Goal: Information Seeking & Learning: Learn about a topic

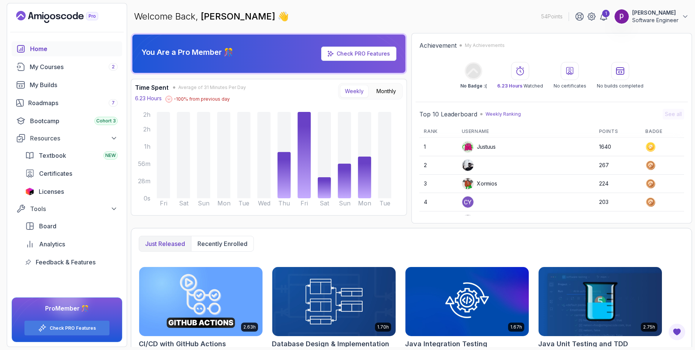
click at [629, 21] on div at bounding box center [621, 16] width 15 height 15
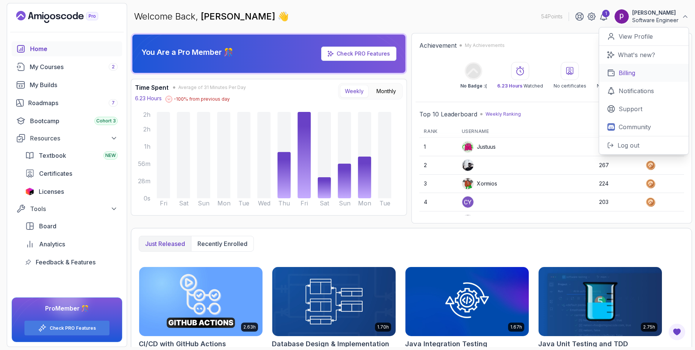
click at [616, 70] on link "Billing" at bounding box center [644, 73] width 90 height 18
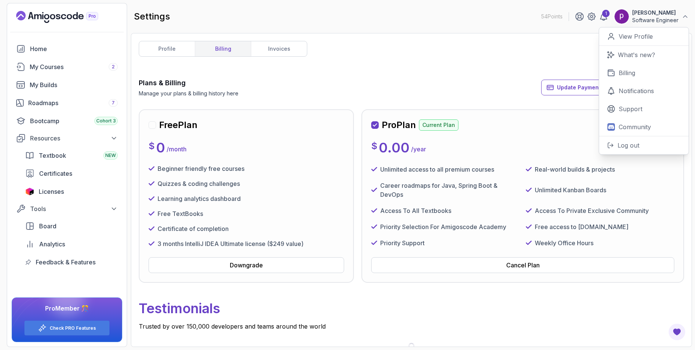
click at [413, 55] on div "profile billing invoices Plans & Billing Manage your plans & billing history he…" at bounding box center [411, 190] width 545 height 299
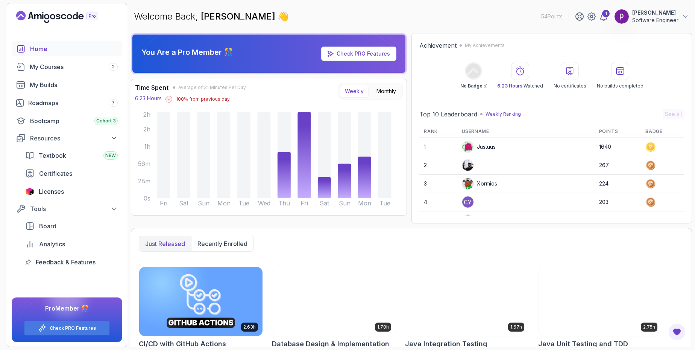
scroll to position [0, 0]
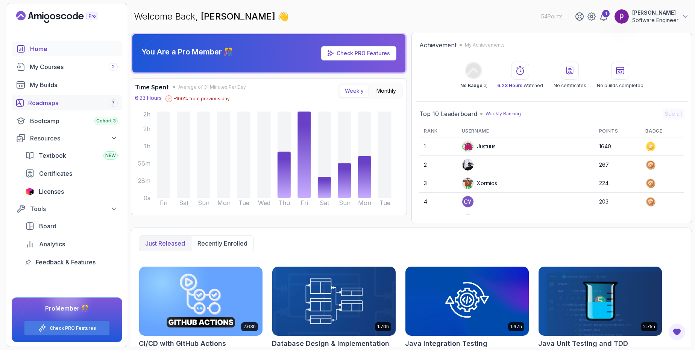
click at [43, 104] on div "Roadmaps 7" at bounding box center [73, 103] width 90 height 9
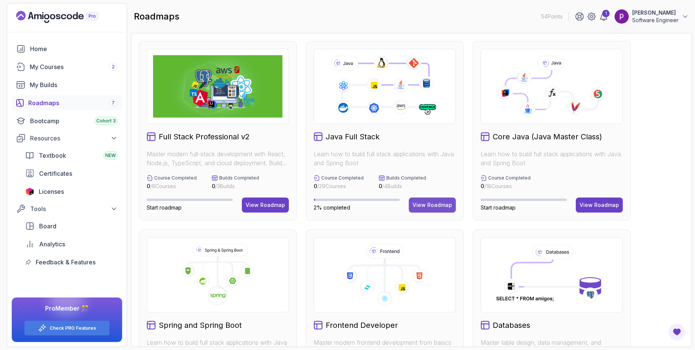
click at [429, 210] on button "View Roadmap" at bounding box center [432, 205] width 47 height 15
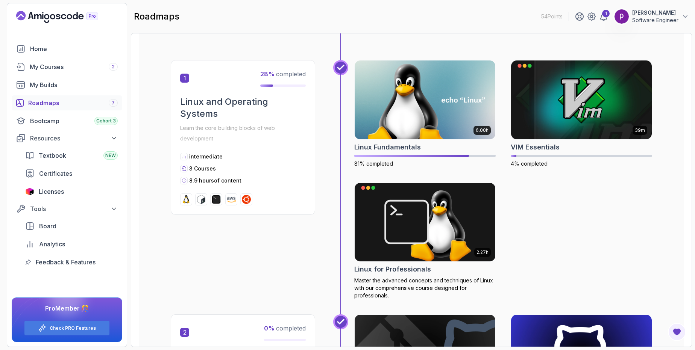
scroll to position [132, 0]
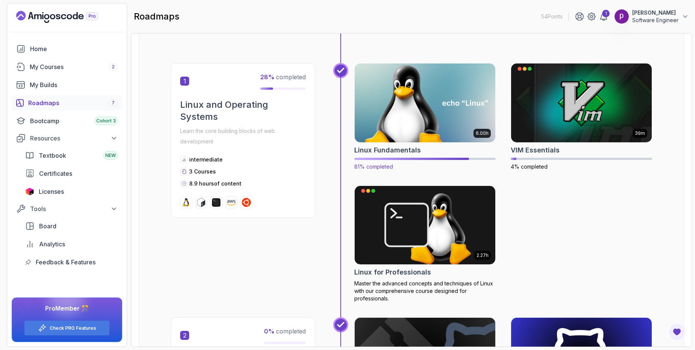
click at [404, 118] on img at bounding box center [425, 103] width 148 height 83
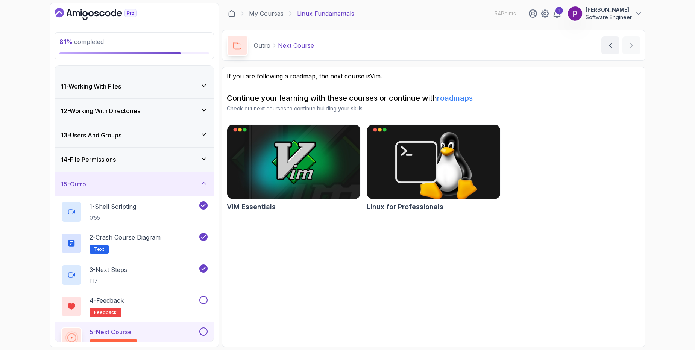
scroll to position [248, 0]
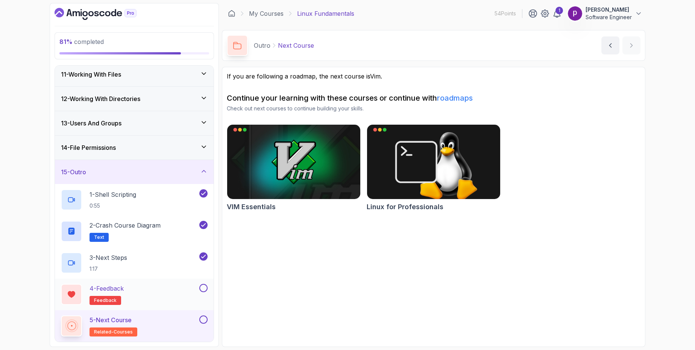
click at [203, 289] on button at bounding box center [203, 288] width 8 height 8
click at [200, 322] on button at bounding box center [203, 320] width 8 height 8
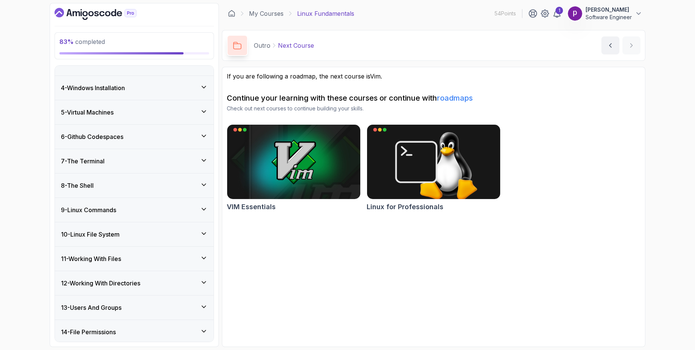
scroll to position [57, 0]
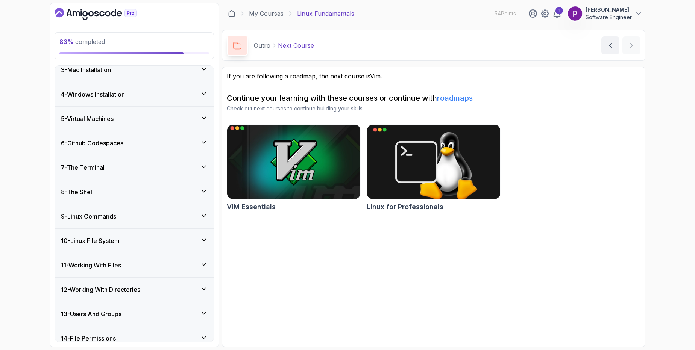
click at [281, 177] on img at bounding box center [294, 162] width 140 height 78
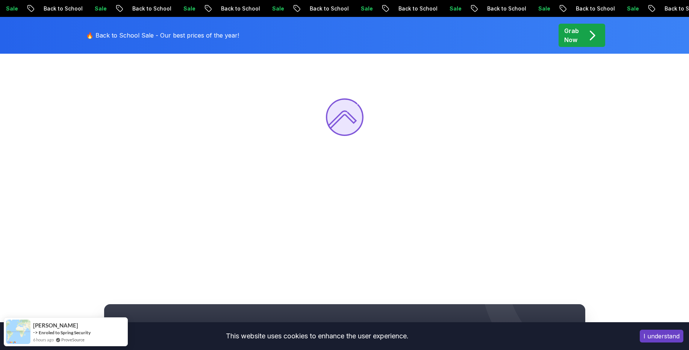
scroll to position [135, 0]
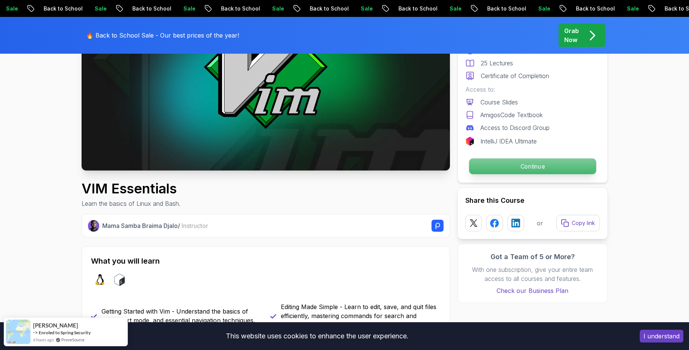
click at [497, 164] on p "Continue" at bounding box center [532, 167] width 127 height 16
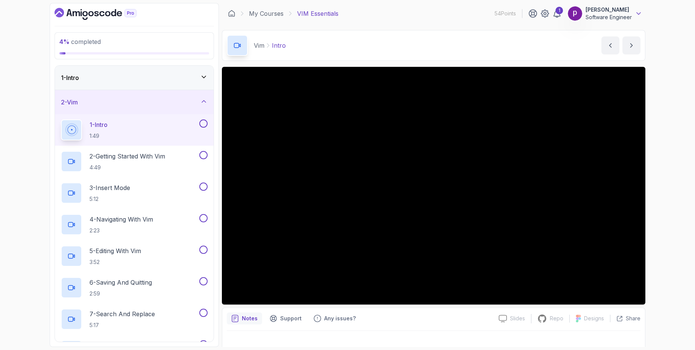
click at [635, 14] on icon at bounding box center [639, 14] width 8 height 8
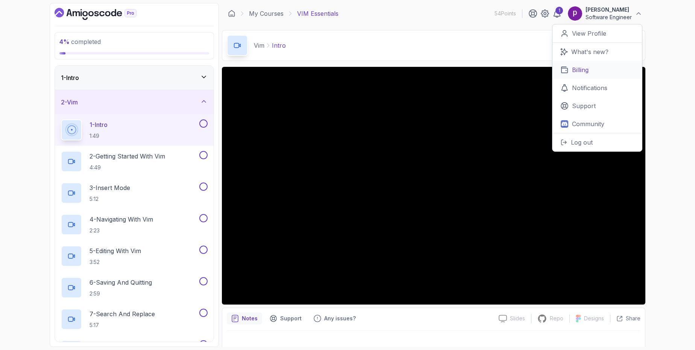
click at [584, 71] on p "Billing" at bounding box center [580, 69] width 17 height 9
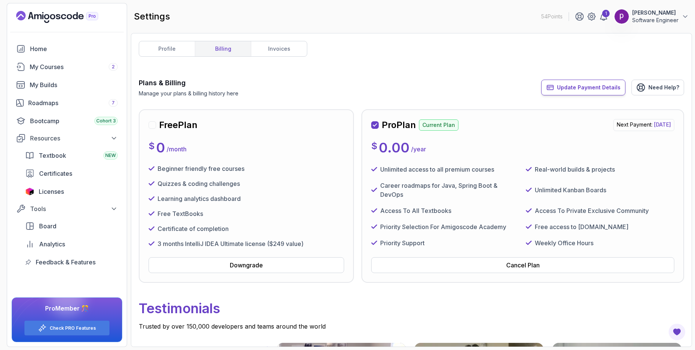
click at [567, 83] on button "Update Payment Details" at bounding box center [583, 88] width 84 height 16
